Goal: Obtain resource: Download file/media

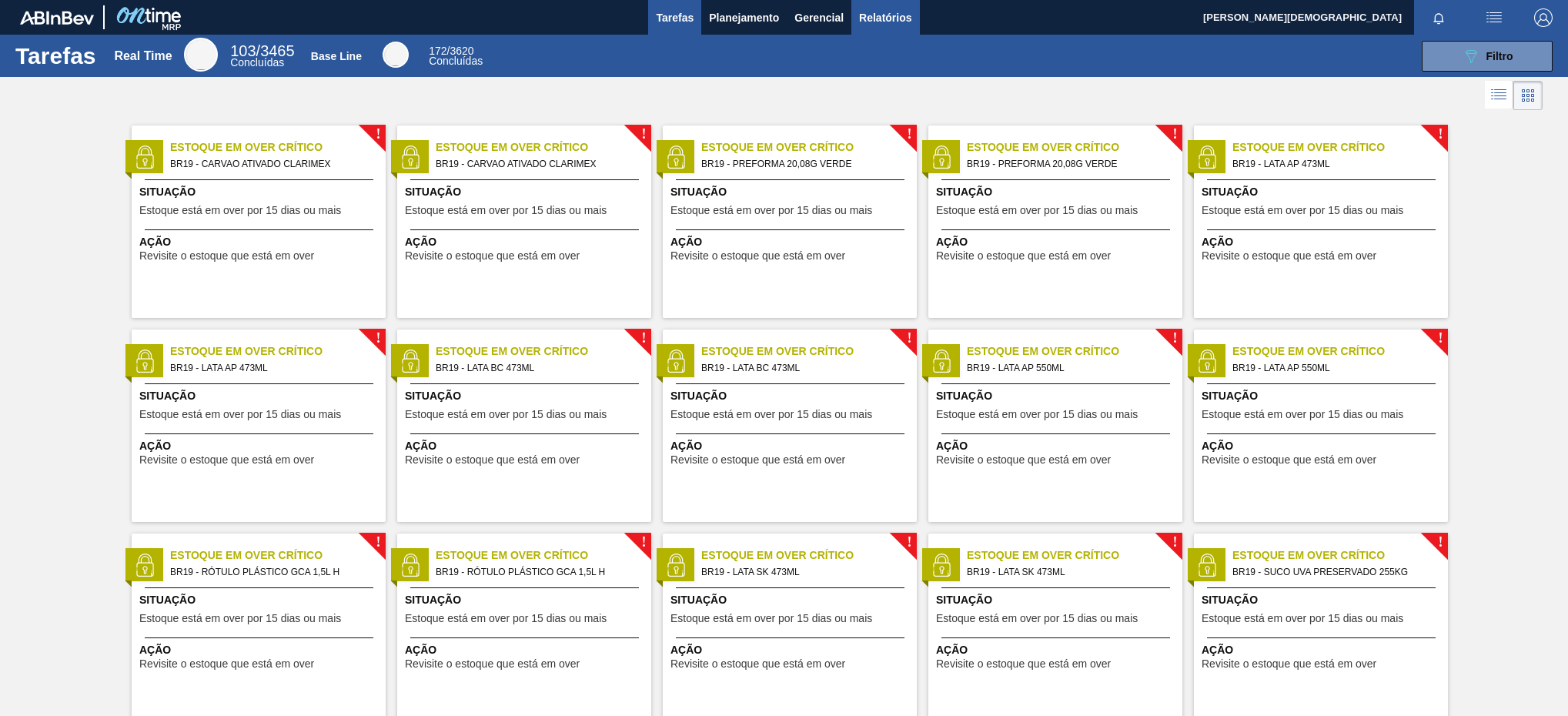
click at [855, 16] on button "Relatórios" at bounding box center [885, 17] width 68 height 34
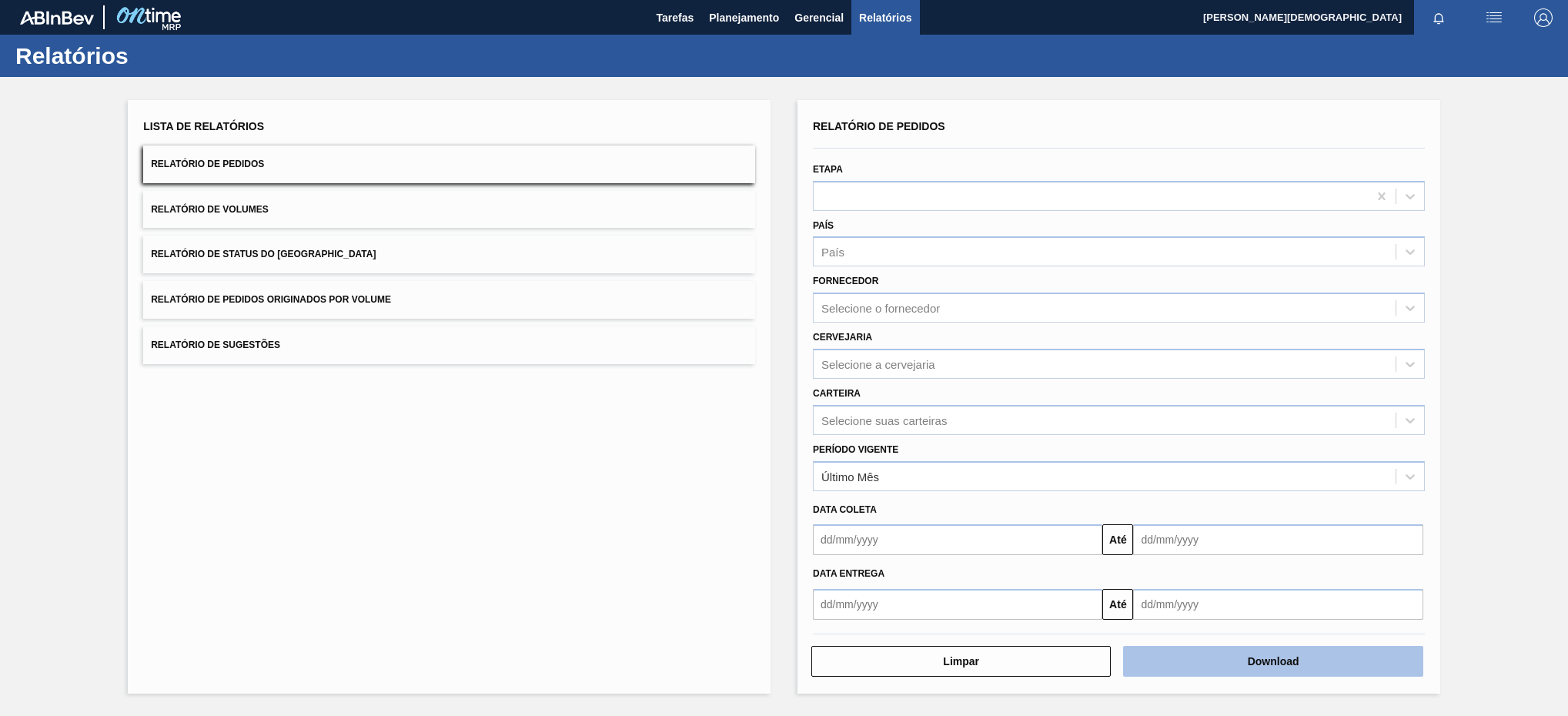
click at [1319, 668] on button "Download" at bounding box center [1273, 661] width 300 height 31
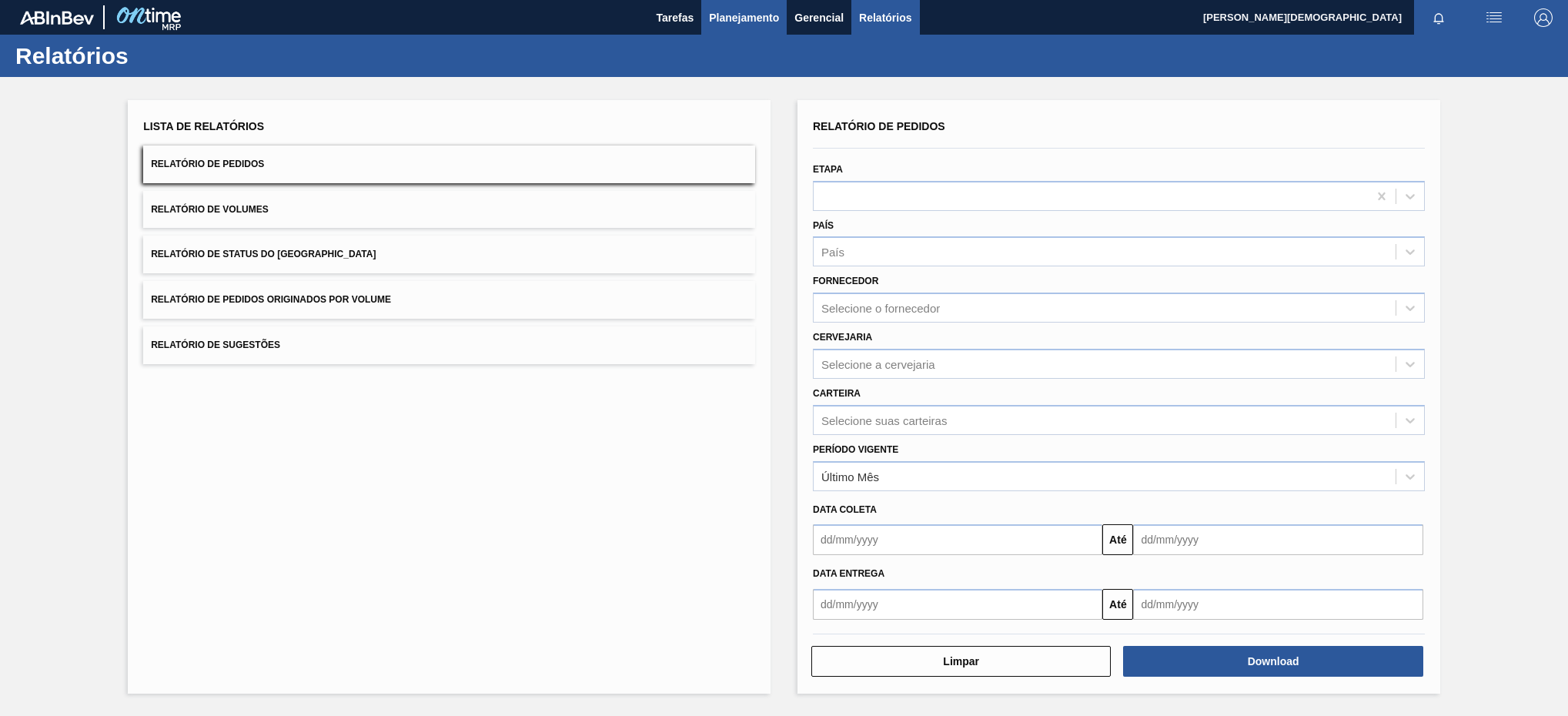
click at [746, 15] on span "Planejamento" at bounding box center [744, 18] width 70 height 19
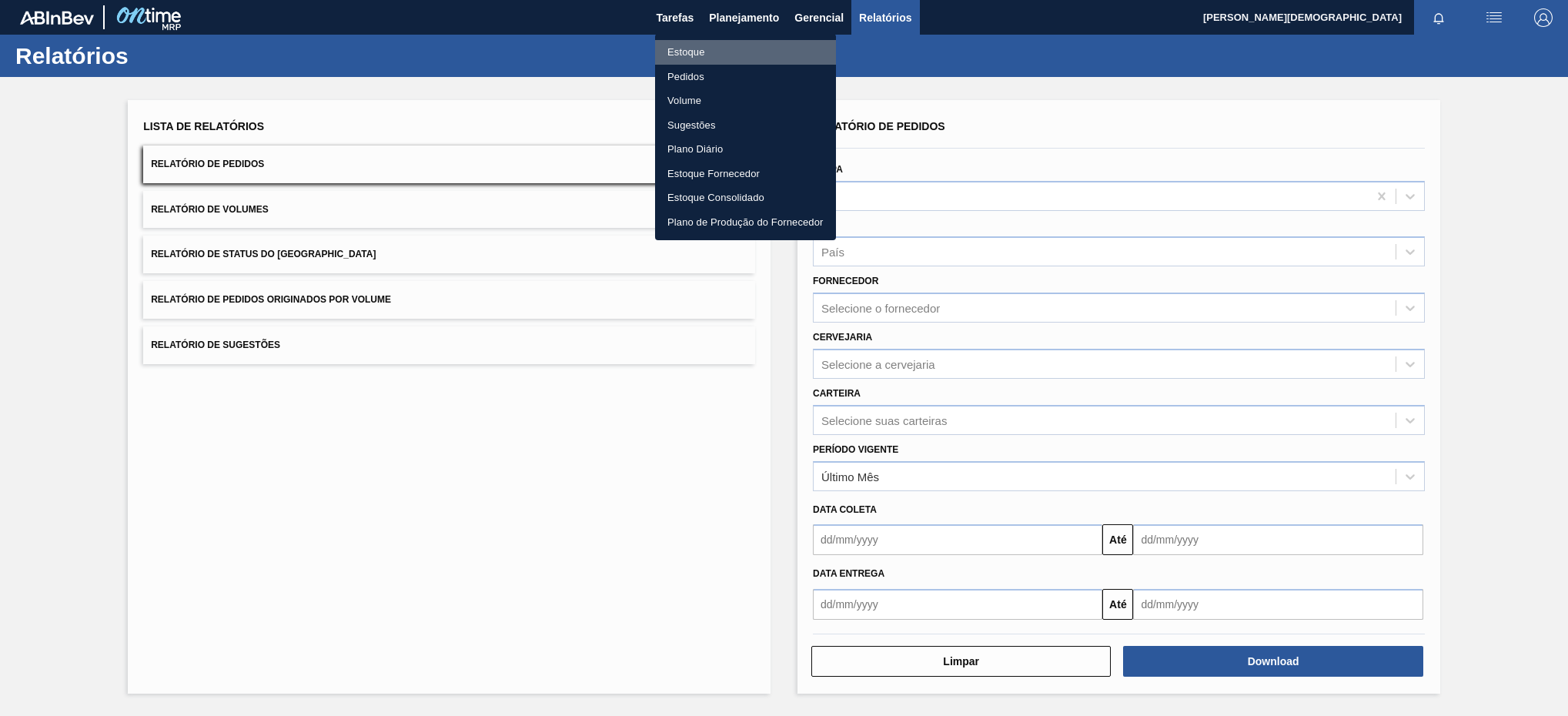
click at [753, 40] on li "Estoque" at bounding box center [745, 52] width 181 height 25
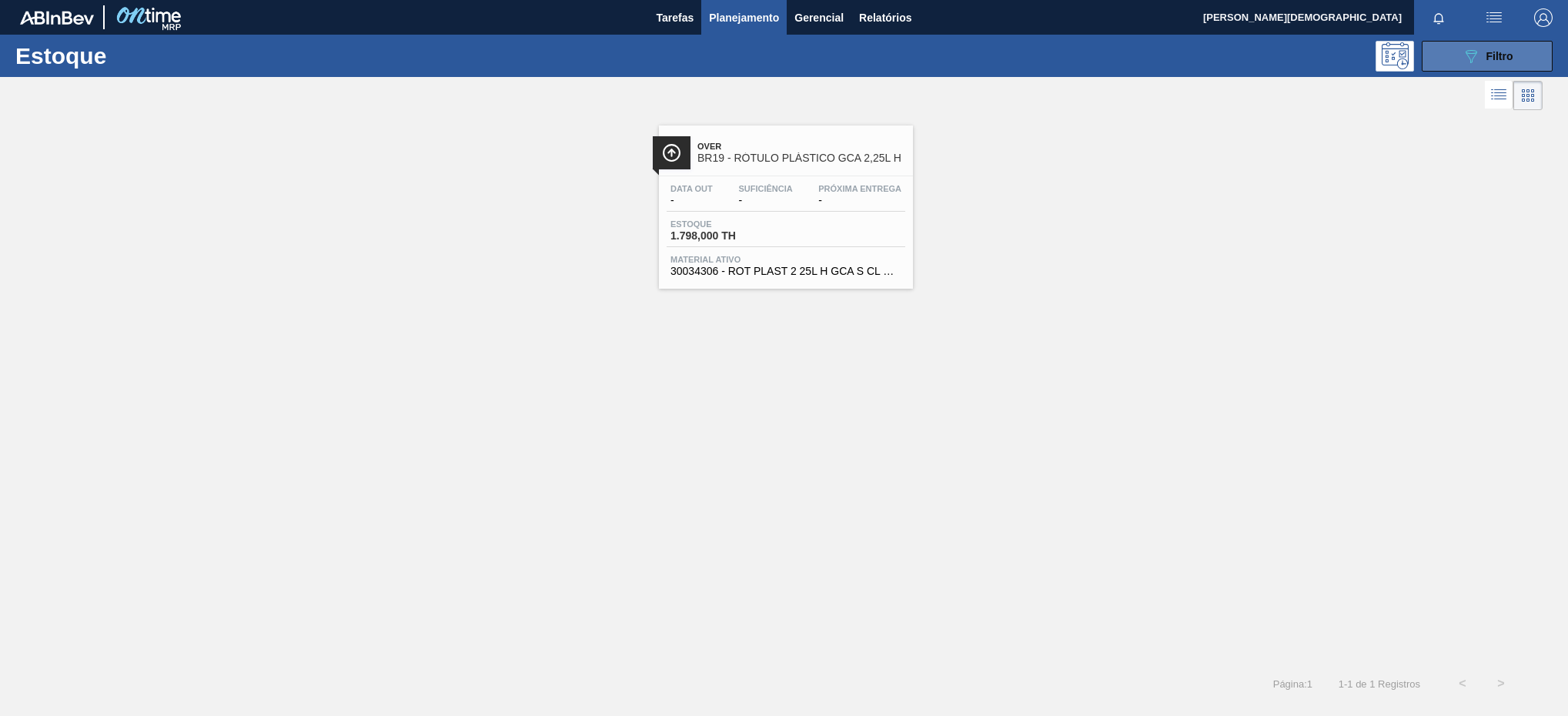
click at [1488, 57] on span "Filtro" at bounding box center [1499, 56] width 27 height 12
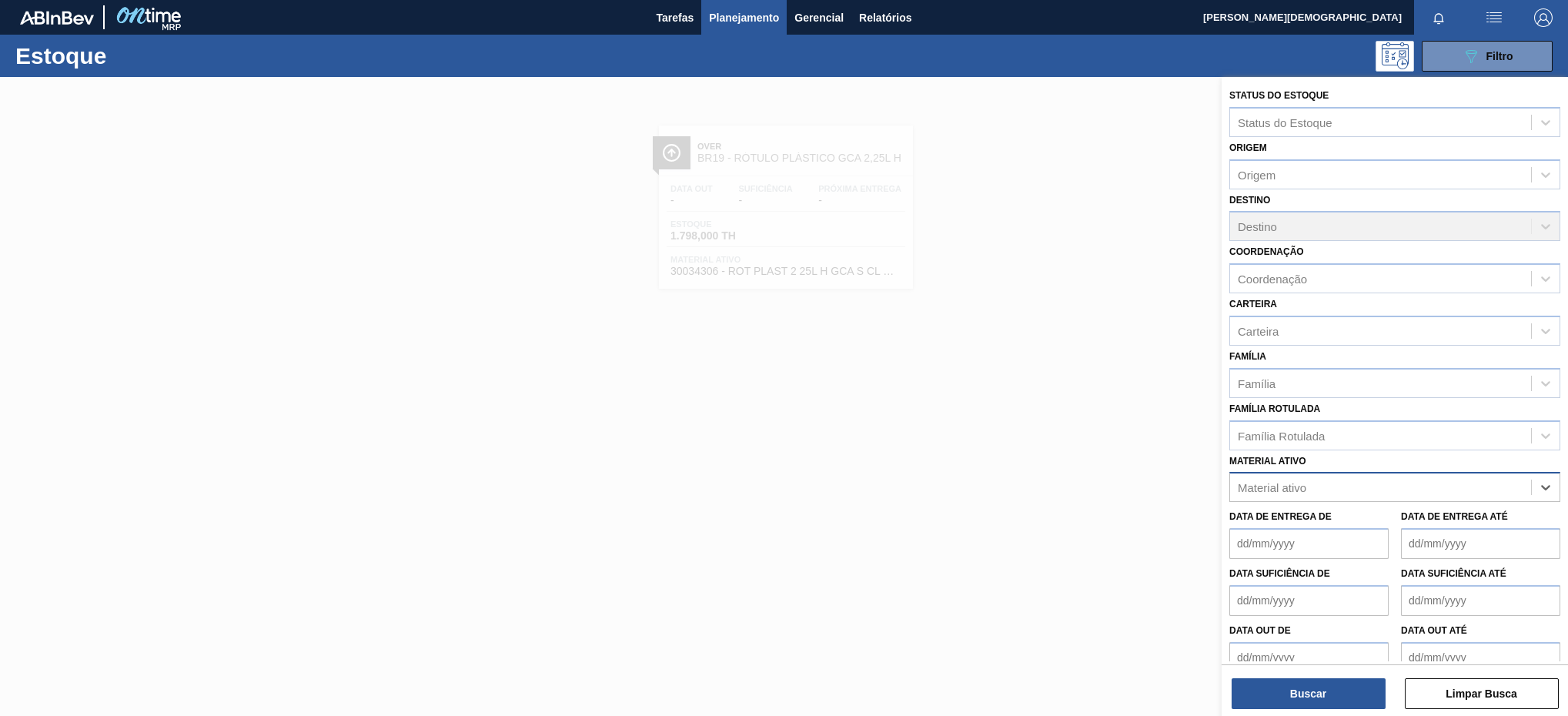
paste ativo "30003581"
type ativo "30003581"
click at [1426, 527] on div "30003581 - SUCO [PERSON_NAME];CLARIFIC.C/SO2;PEPSI;" at bounding box center [1394, 526] width 331 height 29
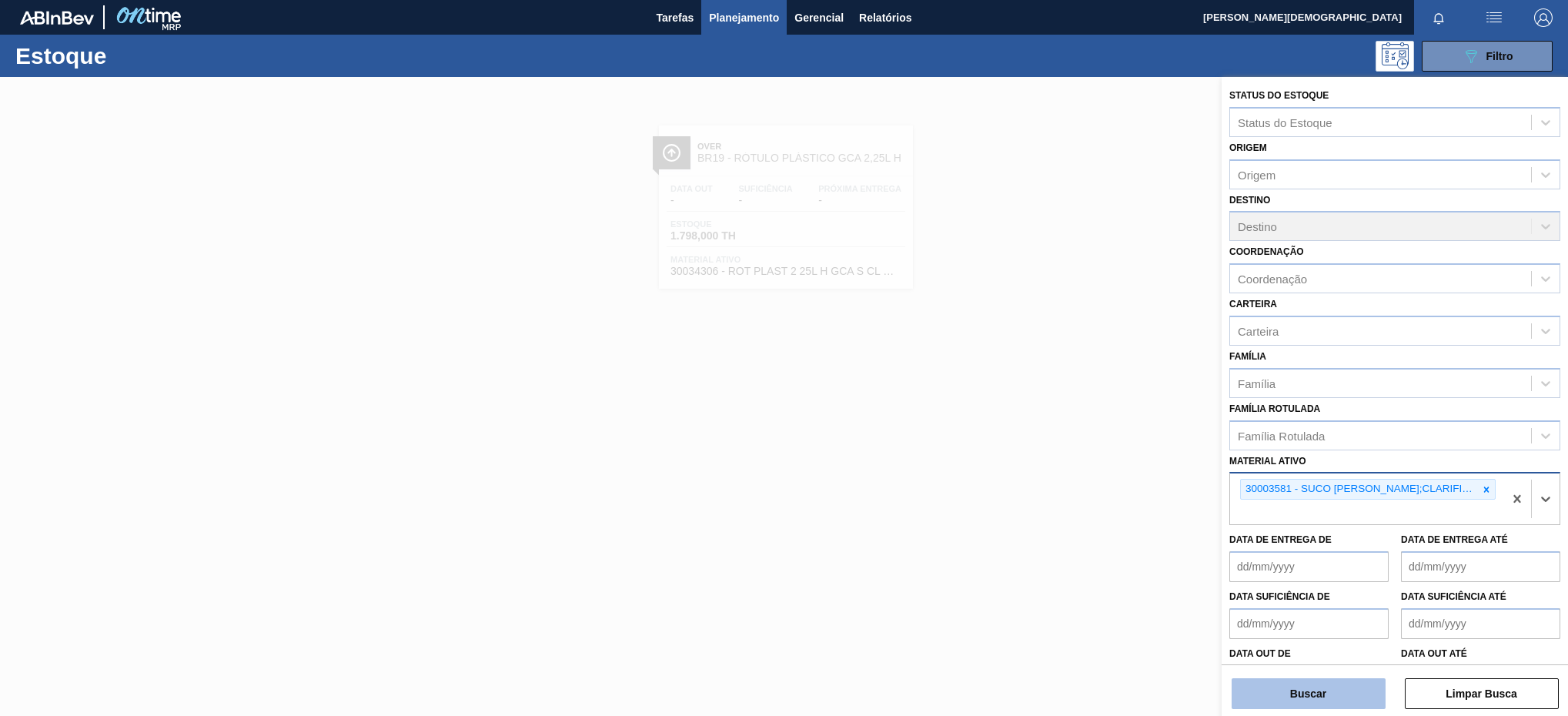
click at [1319, 689] on button "Buscar" at bounding box center [1309, 694] width 154 height 31
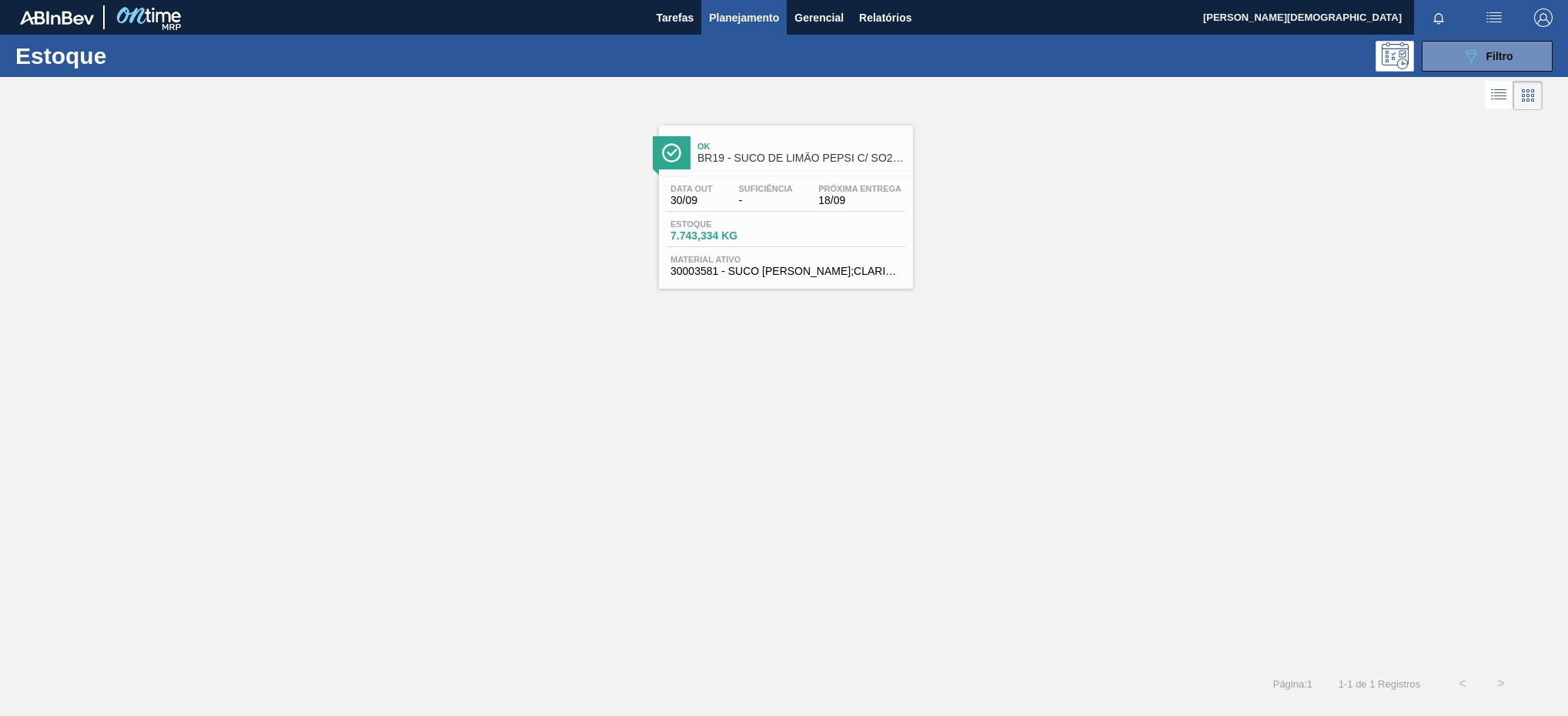
click at [823, 241] on div "Estoque 7.743,334 KG" at bounding box center [785, 233] width 239 height 28
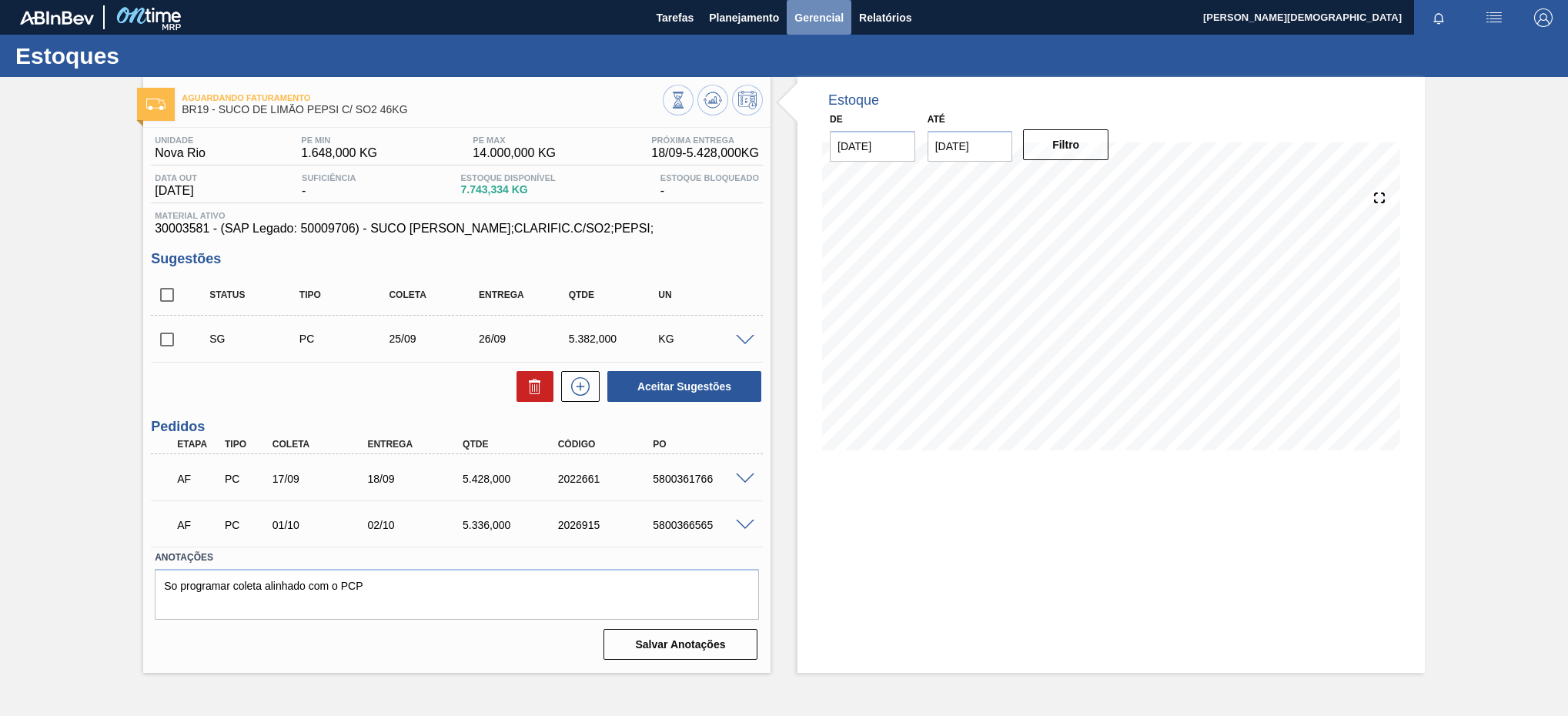
click at [805, 20] on span "Gerencial" at bounding box center [819, 18] width 49 height 19
click at [810, 23] on div at bounding box center [784, 358] width 1568 height 716
click at [917, 19] on button "Relatórios" at bounding box center [885, 17] width 68 height 34
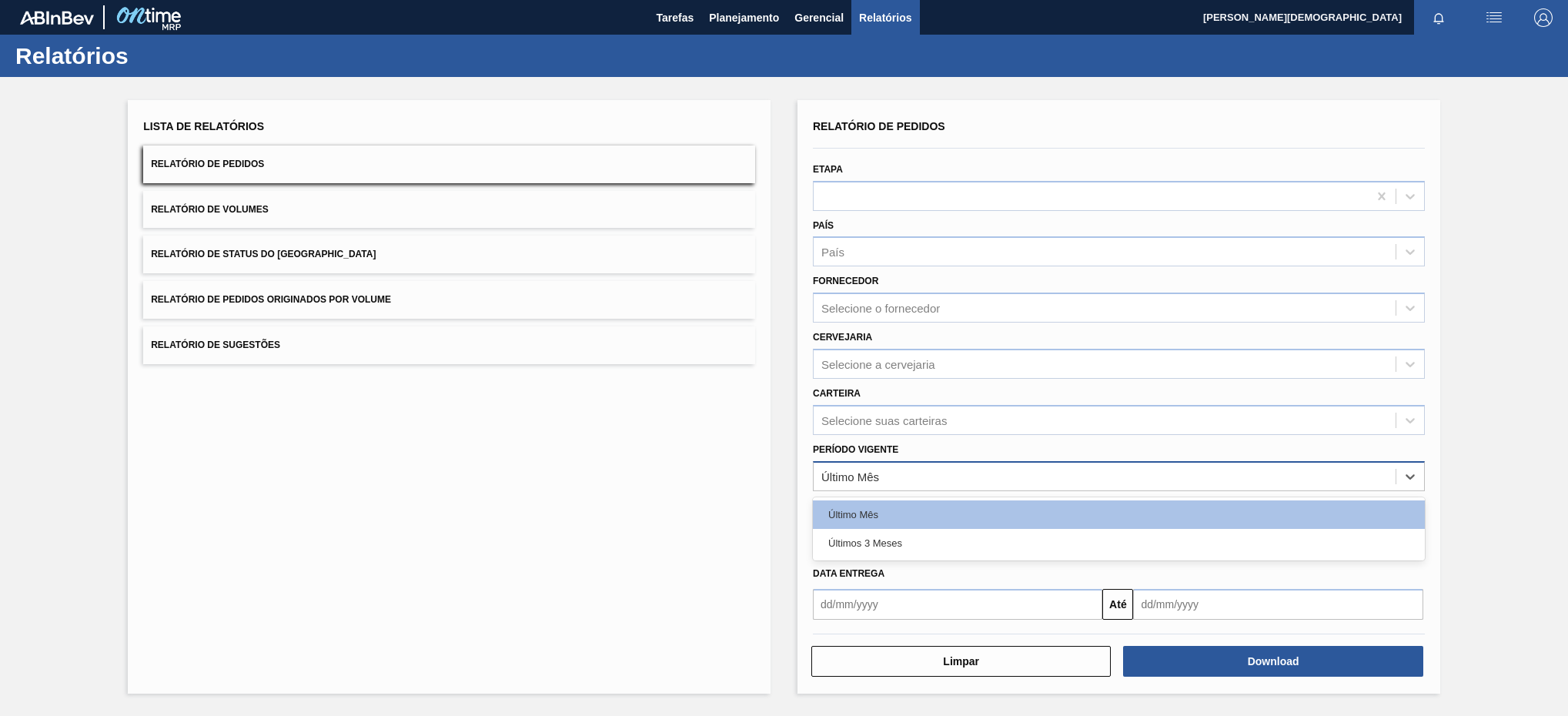
click at [938, 470] on div "Último Mês" at bounding box center [1105, 476] width 582 height 22
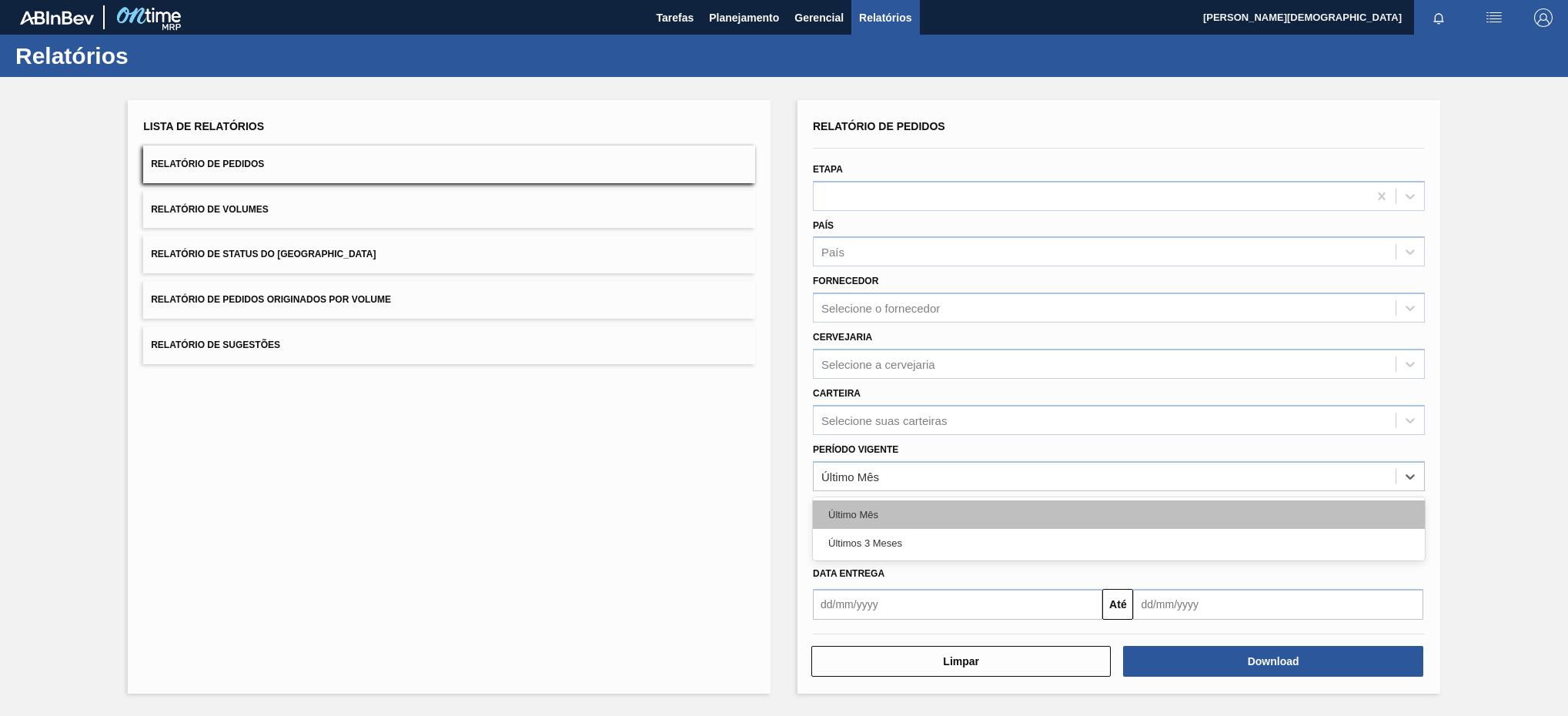
click at [931, 501] on div "Último Mês" at bounding box center [1119, 514] width 612 height 29
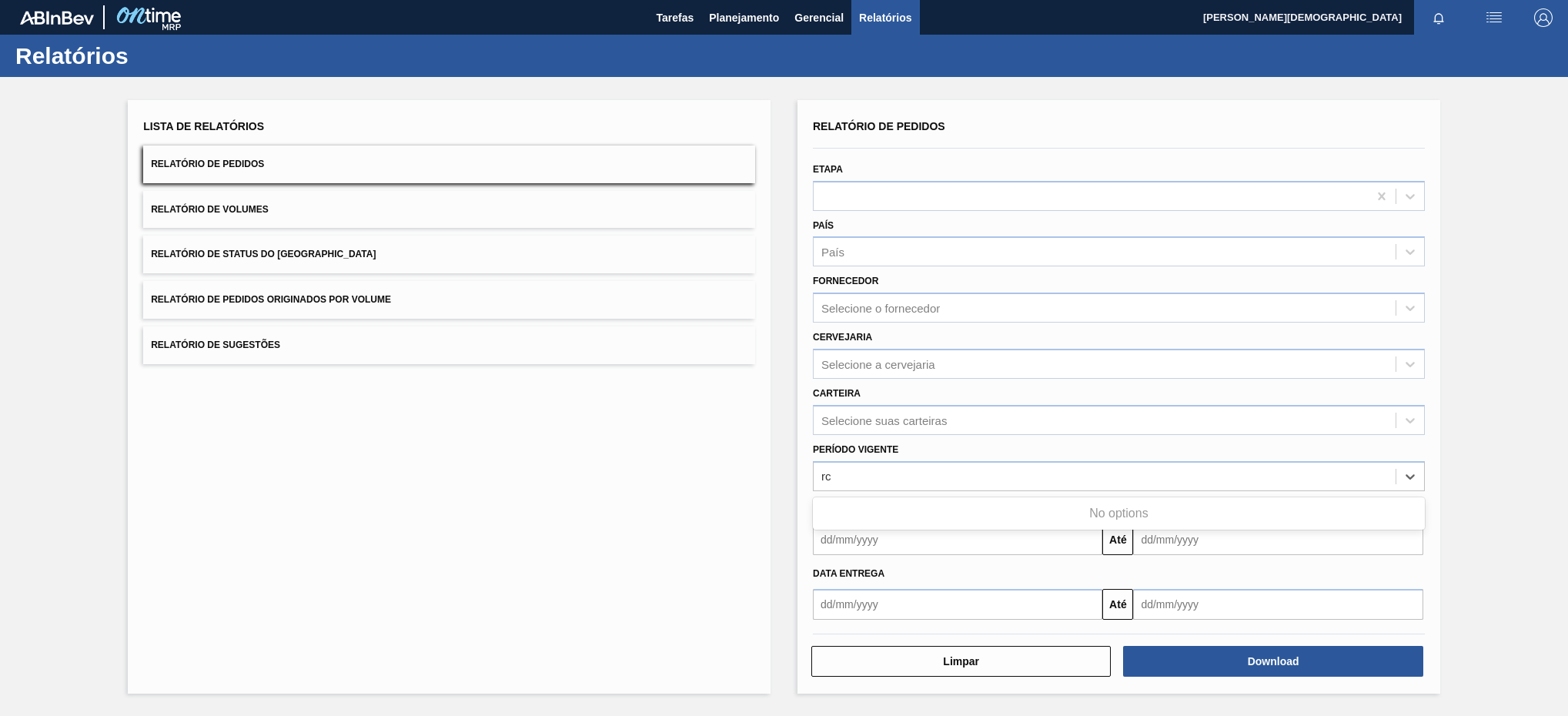
type Vigente "rc"
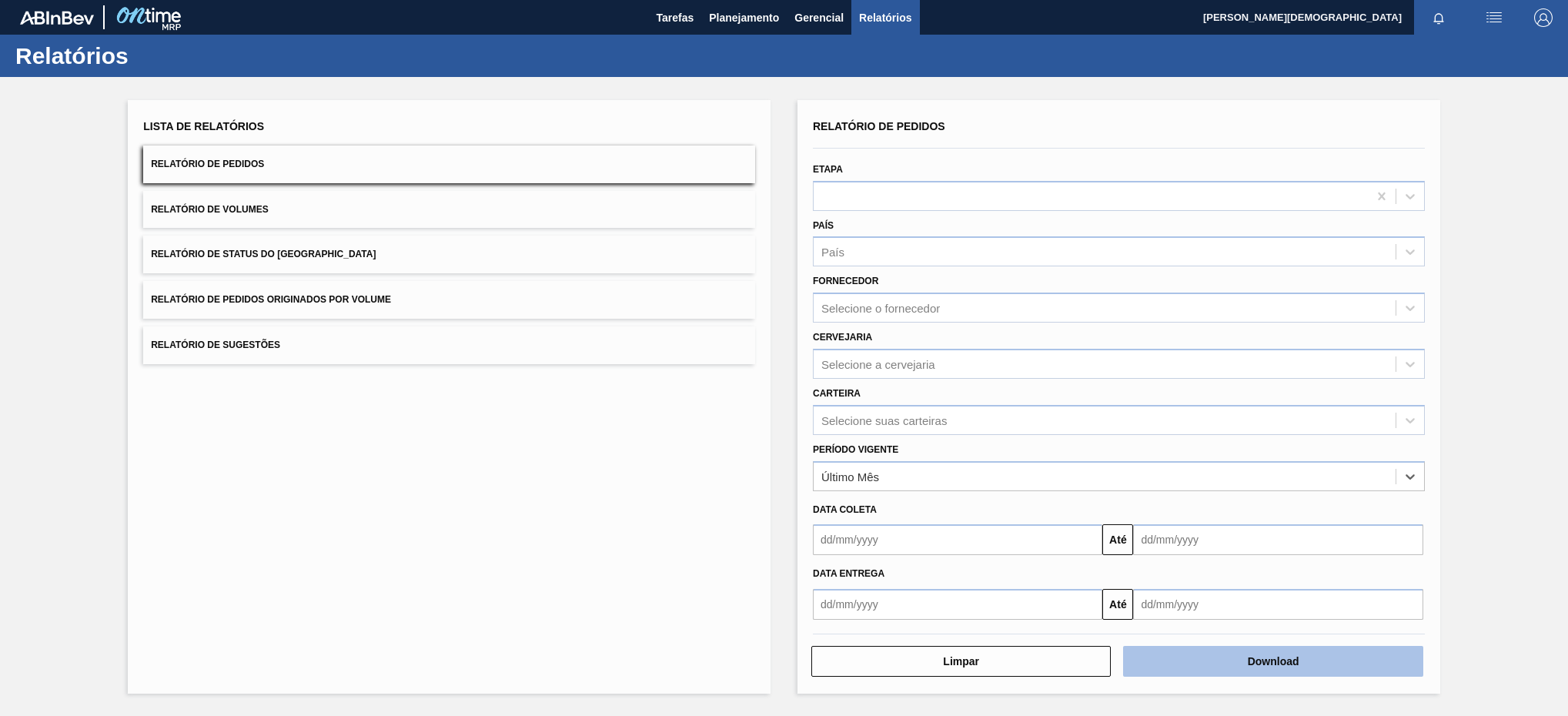
click at [1346, 661] on button "Download" at bounding box center [1273, 661] width 300 height 31
